Goal: Book appointment/travel/reservation

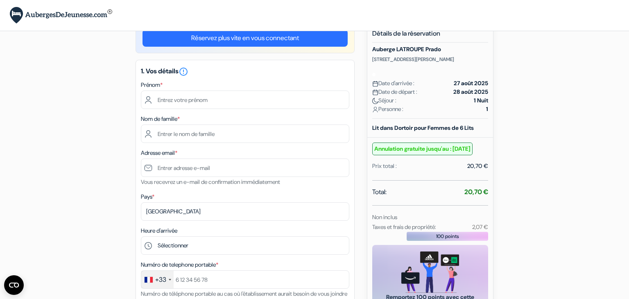
scroll to position [20, 0]
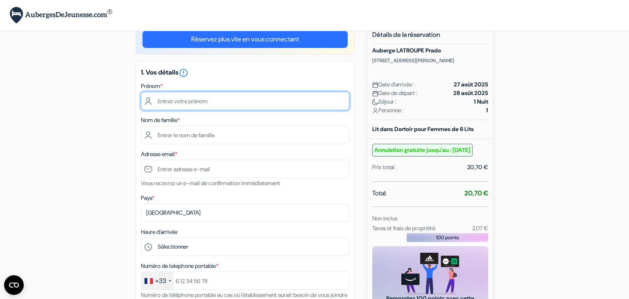
click at [158, 103] on input "text" at bounding box center [245, 101] width 209 height 18
type input "[PERSON_NAME]"
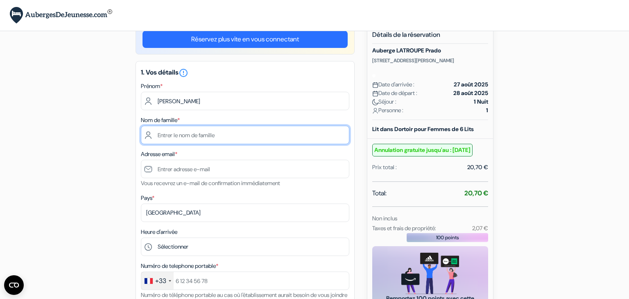
type input "Garnier"
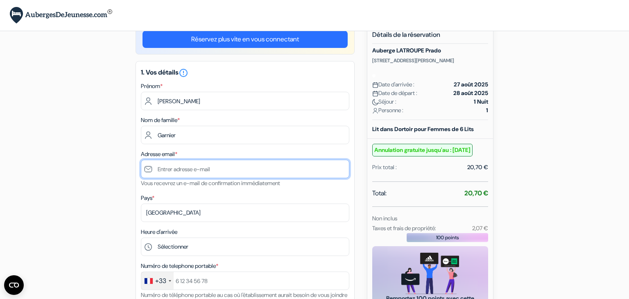
type input "[EMAIL_ADDRESS][DOMAIN_NAME]"
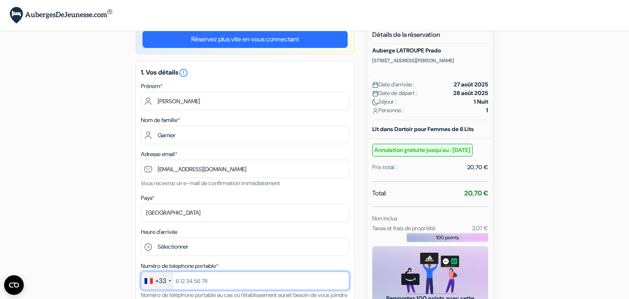
type input "[PHONE_NUMBER]"
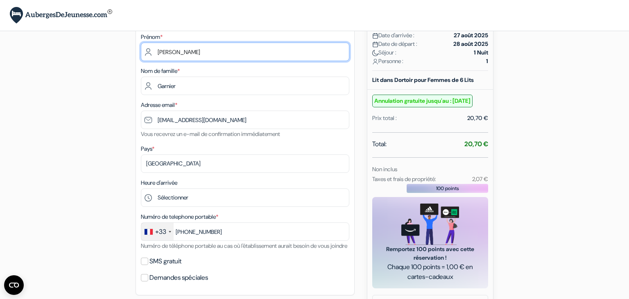
scroll to position [74, 0]
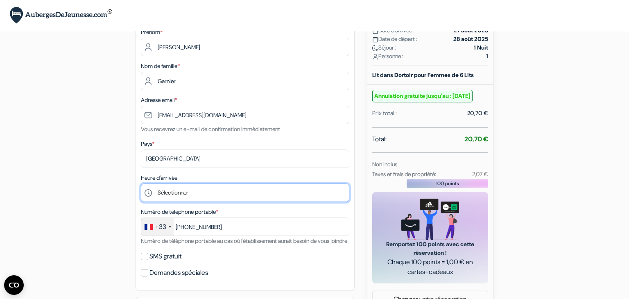
click at [168, 191] on select "Sélectionner 16:00 17:00 18:00 19:00 20:00 21:00 22:00 23:00 0:00" at bounding box center [245, 193] width 209 height 18
select select "19"
click at [141, 184] on select "Sélectionner 16:00 17:00 18:00 19:00 20:00 21:00 22:00 23:00 0:00" at bounding box center [245, 193] width 209 height 18
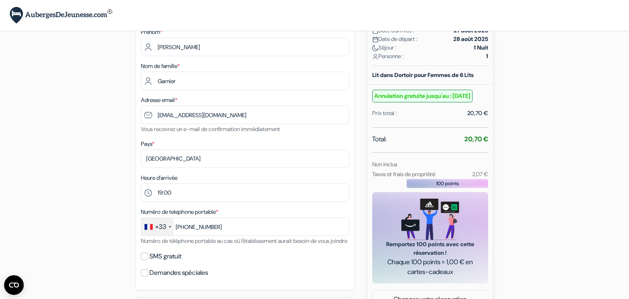
click at [83, 181] on div "add_box Auberge LATROUPE Prado [STREET_ADDRESS][PERSON_NAME] Détails de l'établ…" at bounding box center [314, 247] width 541 height 554
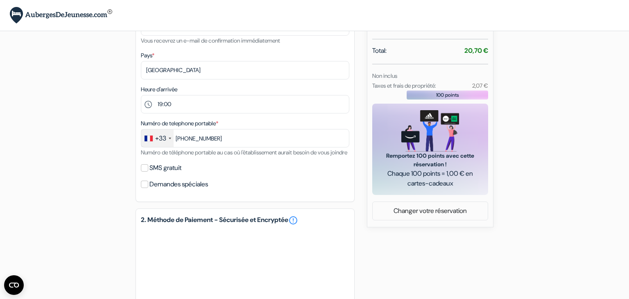
scroll to position [163, 0]
click at [145, 171] on input "SMS gratuit" at bounding box center [144, 166] width 7 height 7
checkbox input "true"
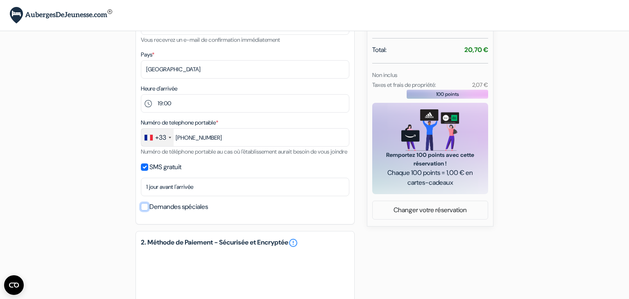
click at [147, 211] on input "Demandes spéciales" at bounding box center [144, 206] width 7 height 7
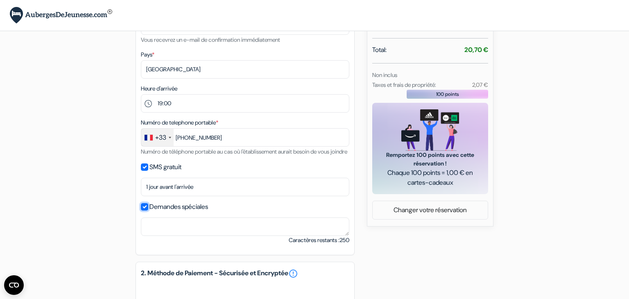
click at [147, 211] on input "Demandes spéciales" at bounding box center [144, 206] width 7 height 7
checkbox input "false"
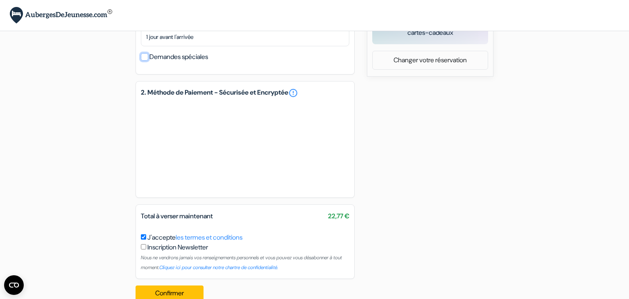
scroll to position [312, 0]
